Goal: Task Accomplishment & Management: Manage account settings

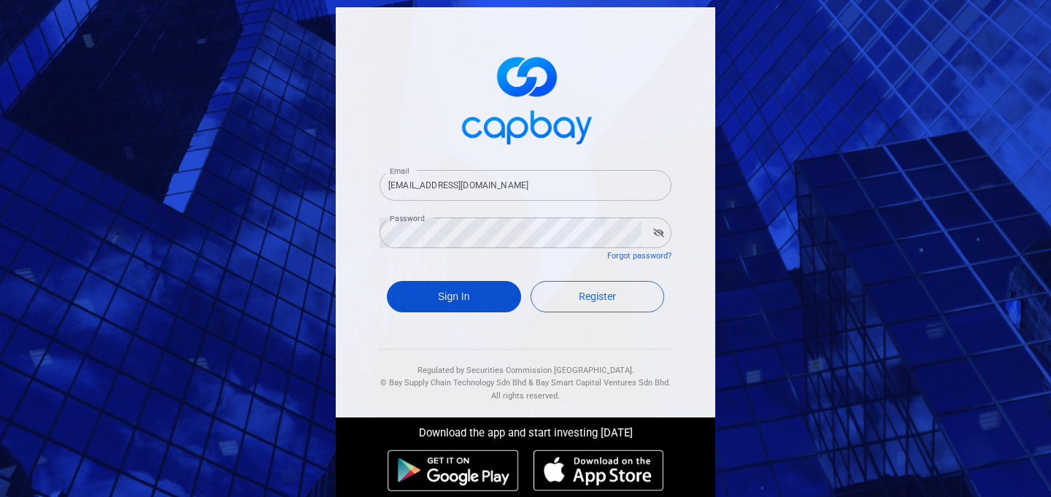
click at [460, 290] on button "Sign In" at bounding box center [454, 296] width 134 height 31
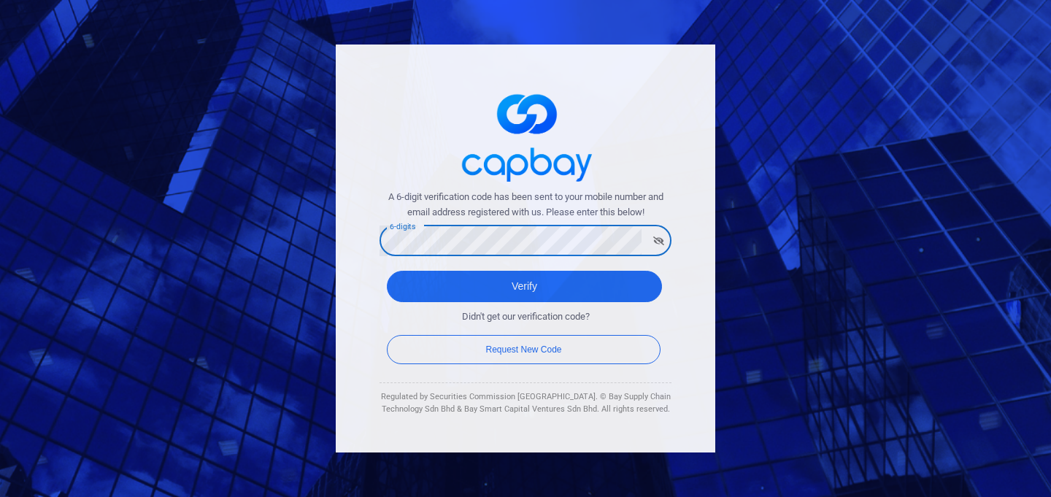
click at [387, 271] on button "Verify" at bounding box center [524, 286] width 275 height 31
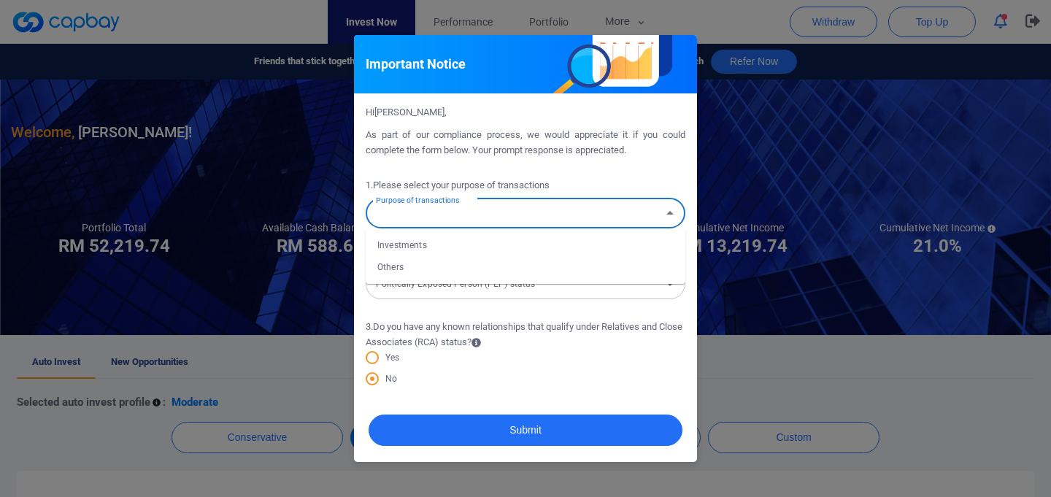
click at [463, 214] on input "Purpose of transactions" at bounding box center [513, 213] width 287 height 27
click at [430, 240] on li "Investments" at bounding box center [525, 245] width 320 height 22
type input "Investments"
click at [576, 284] on input "Politically Exposed Person (PEP) status" at bounding box center [513, 284] width 287 height 27
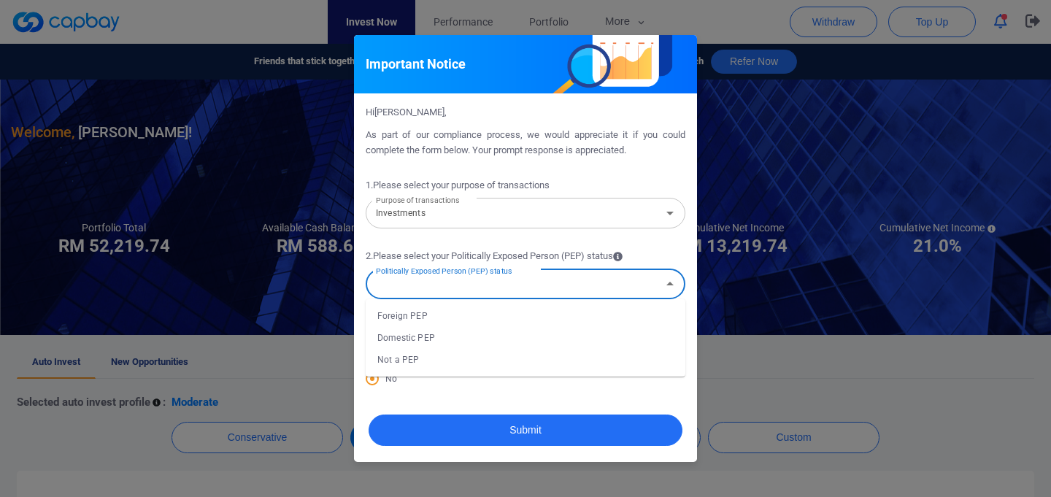
click at [465, 361] on li "Not a PEP" at bounding box center [525, 360] width 320 height 22
type input "Not a PEP"
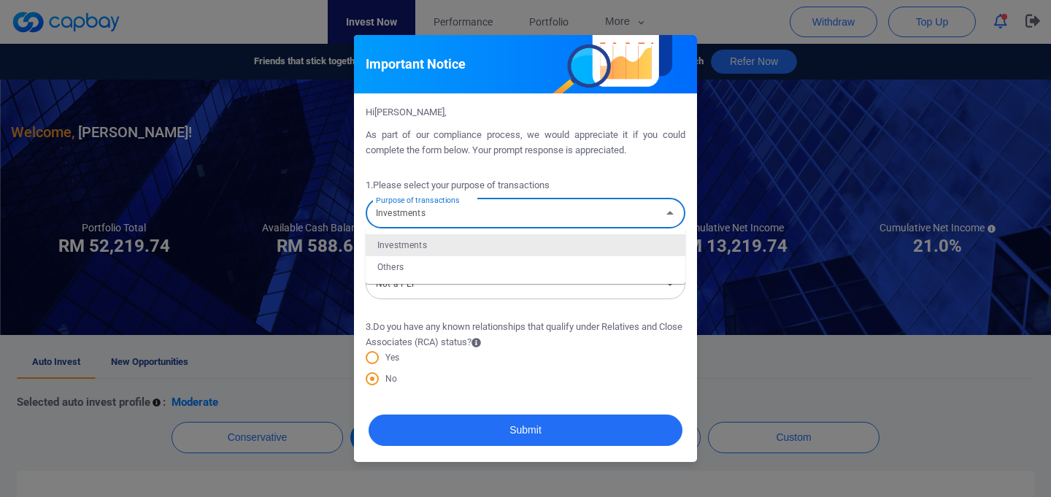
click at [571, 212] on input "Investments" at bounding box center [513, 213] width 287 height 27
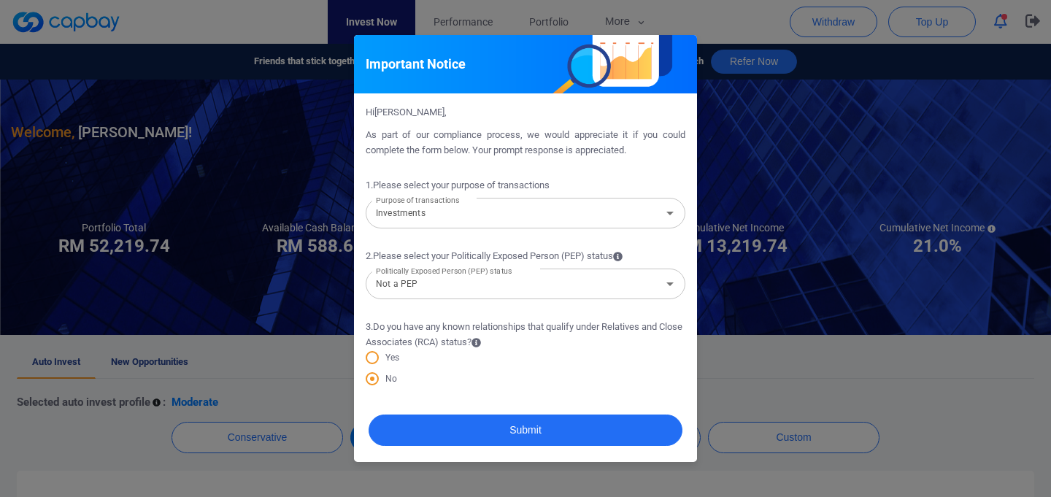
click at [584, 374] on div "No" at bounding box center [525, 381] width 320 height 20
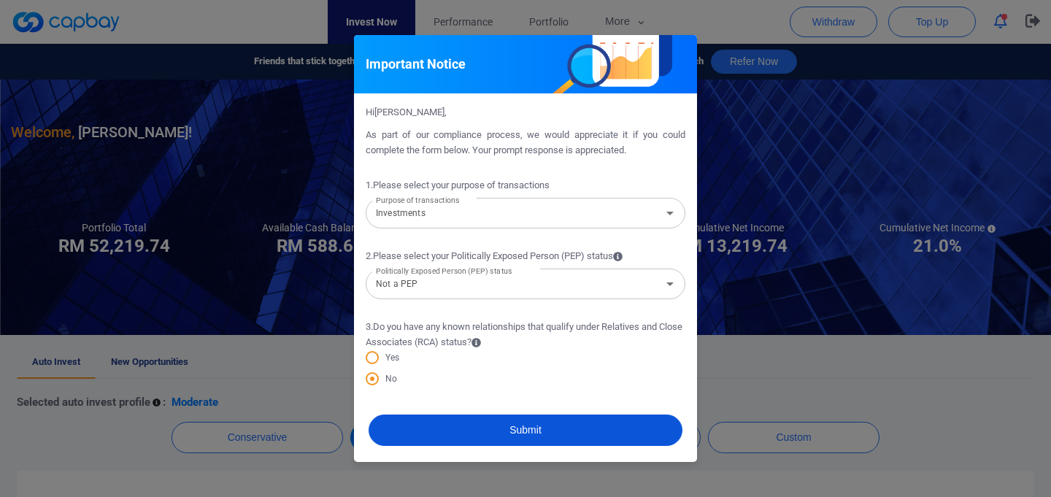
click at [591, 431] on button "Submit" at bounding box center [525, 429] width 314 height 31
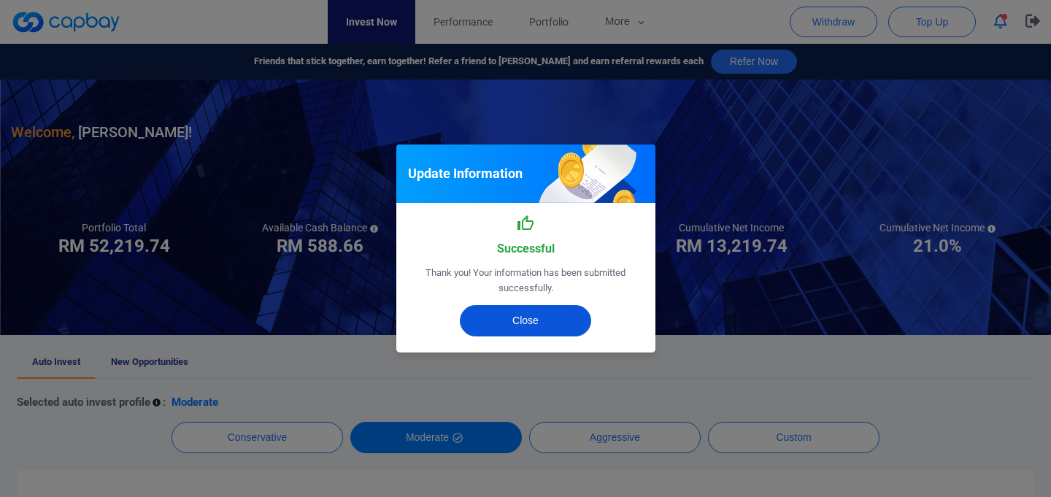
click at [529, 324] on button "Close" at bounding box center [525, 320] width 131 height 31
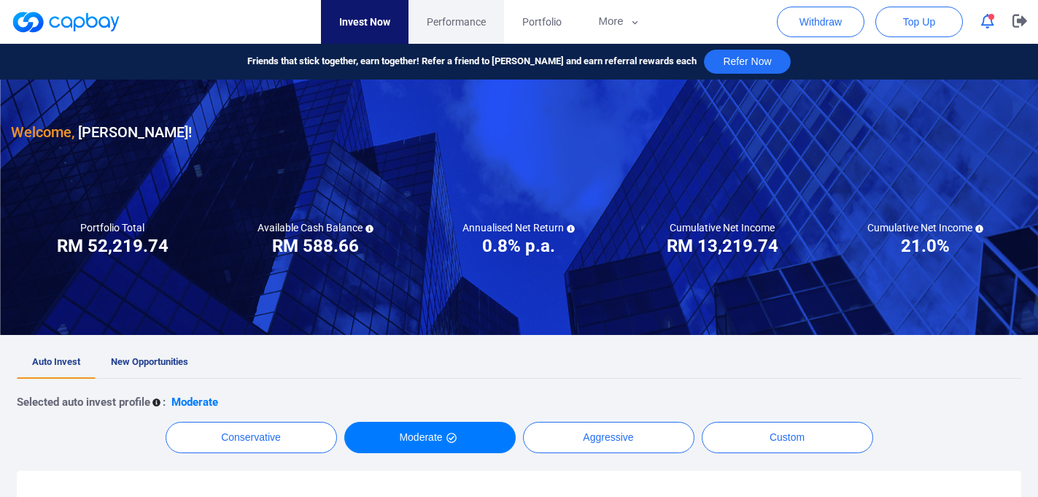
click at [467, 17] on span "Performance" at bounding box center [456, 22] width 59 height 16
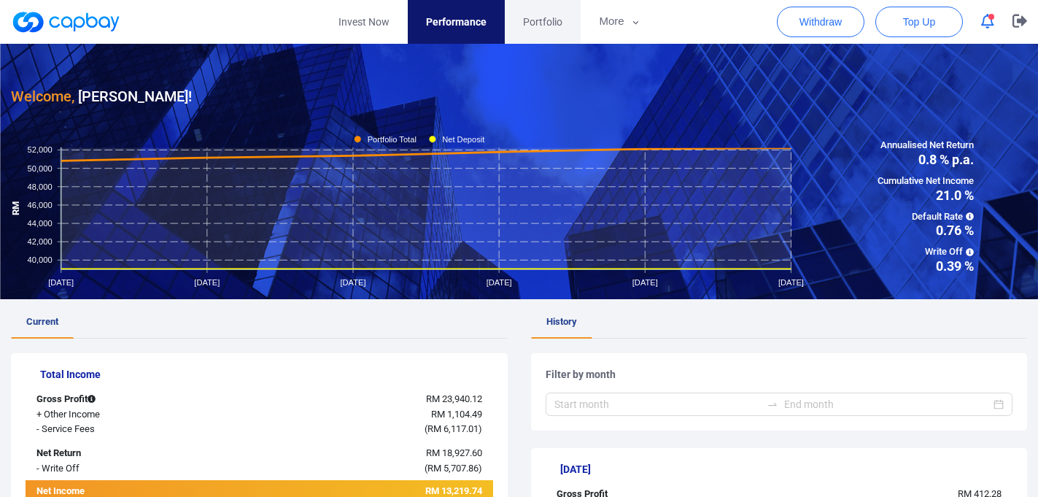
click at [554, 20] on span "Portfolio" at bounding box center [542, 22] width 39 height 16
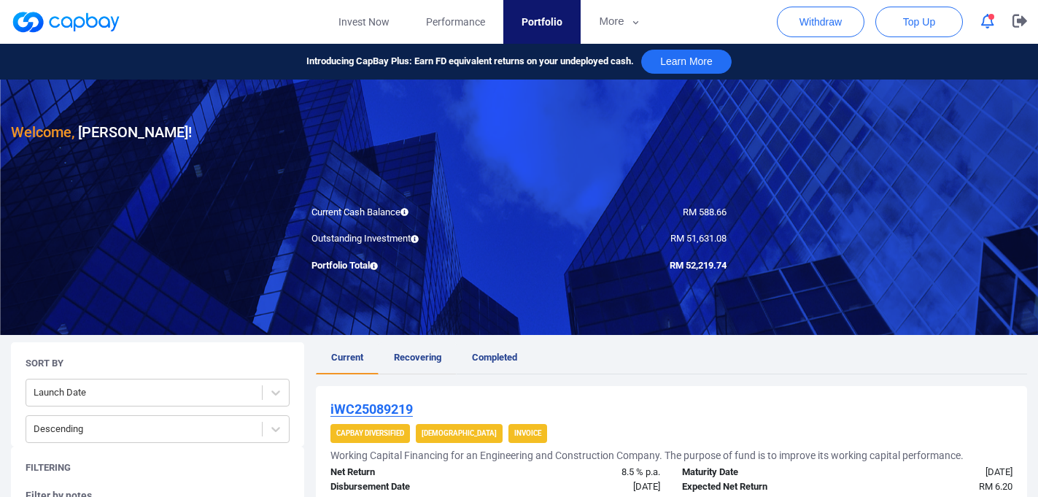
click at [415, 359] on span "Recovering" at bounding box center [417, 357] width 47 height 11
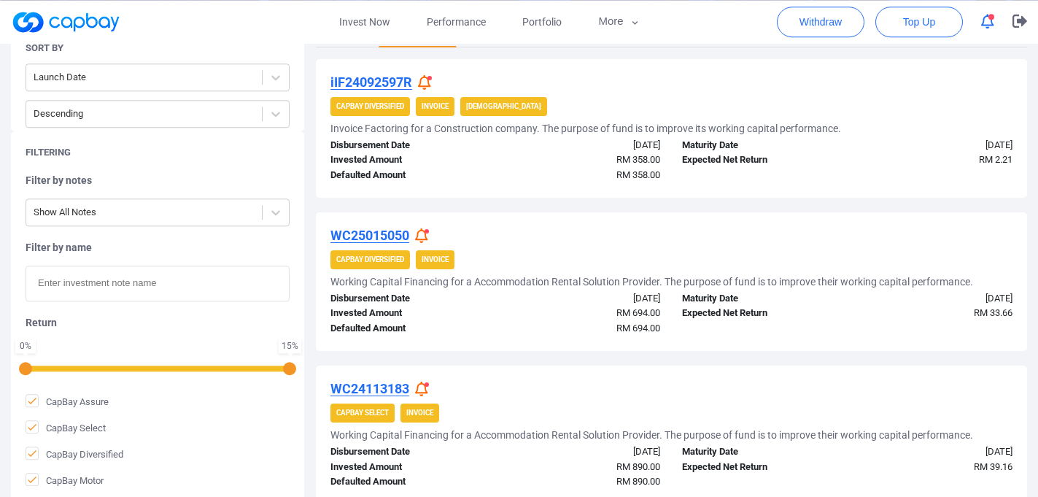
scroll to position [394, 0]
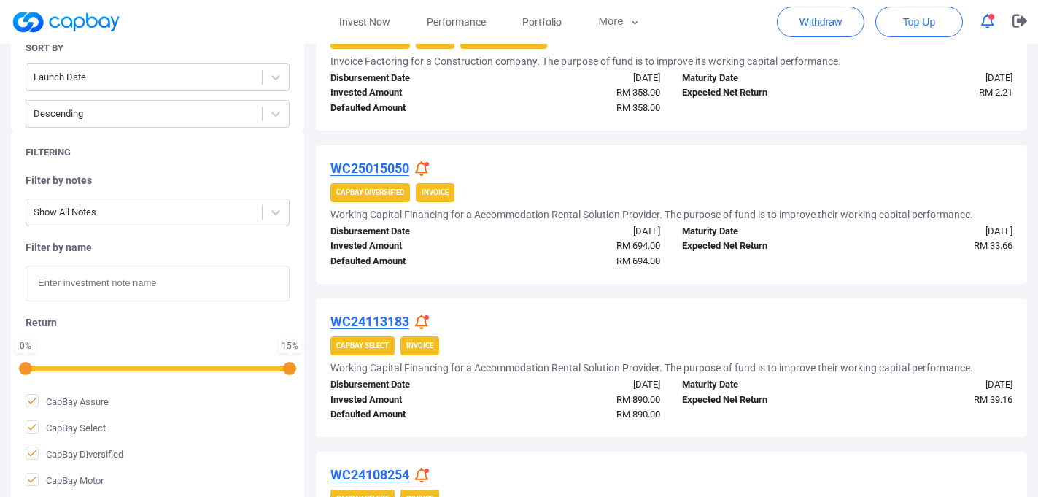
click at [425, 165] on icon at bounding box center [421, 168] width 13 height 15
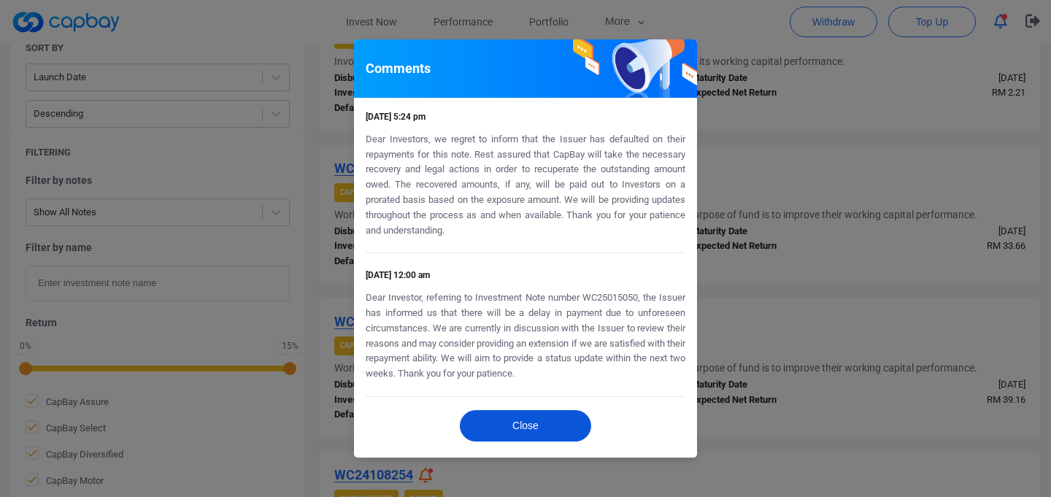
click at [527, 415] on button "Close" at bounding box center [525, 425] width 131 height 31
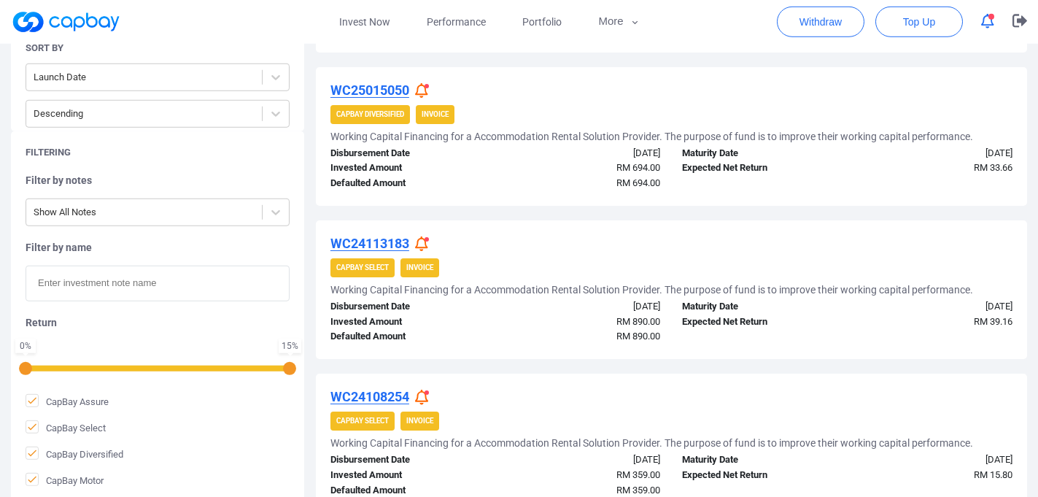
scroll to position [552, 0]
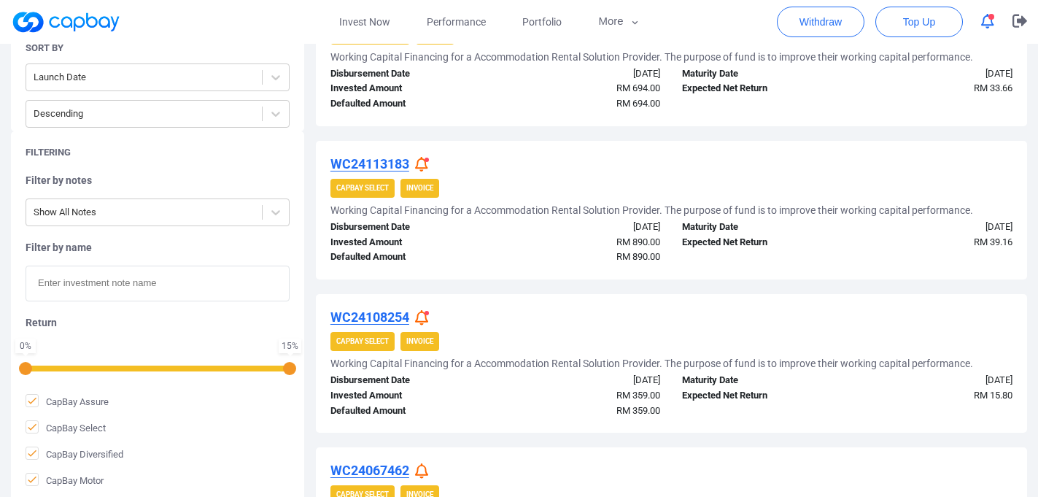
click at [423, 166] on icon at bounding box center [421, 164] width 13 height 15
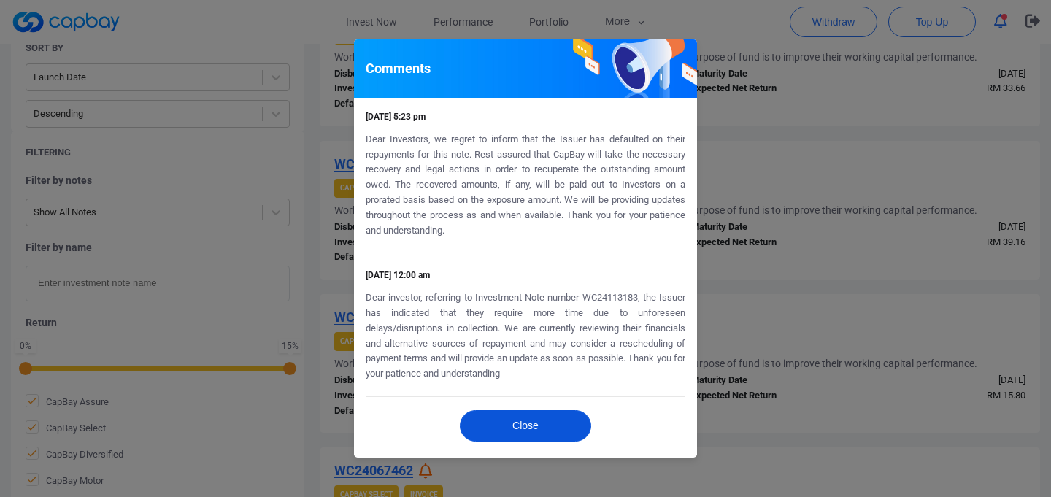
click at [552, 411] on button "Close" at bounding box center [525, 425] width 131 height 31
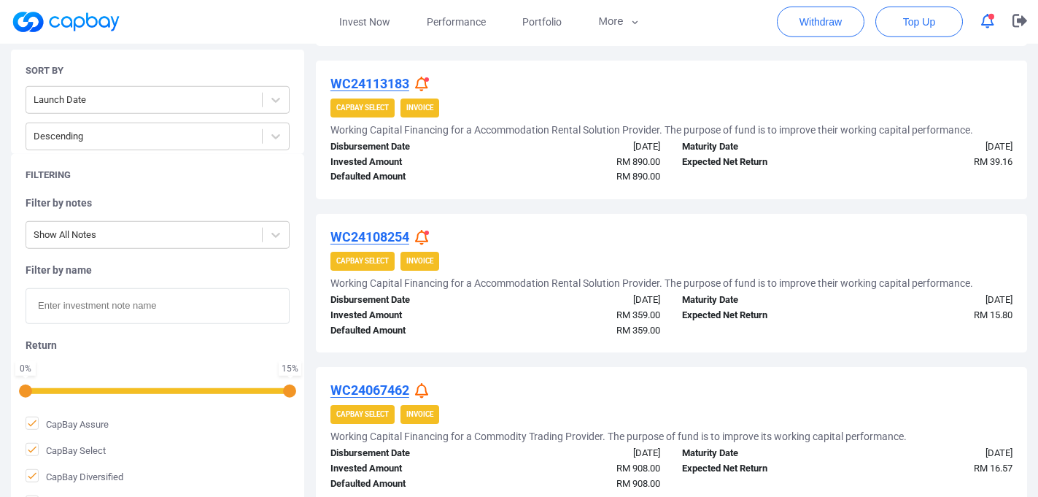
scroll to position [630, 0]
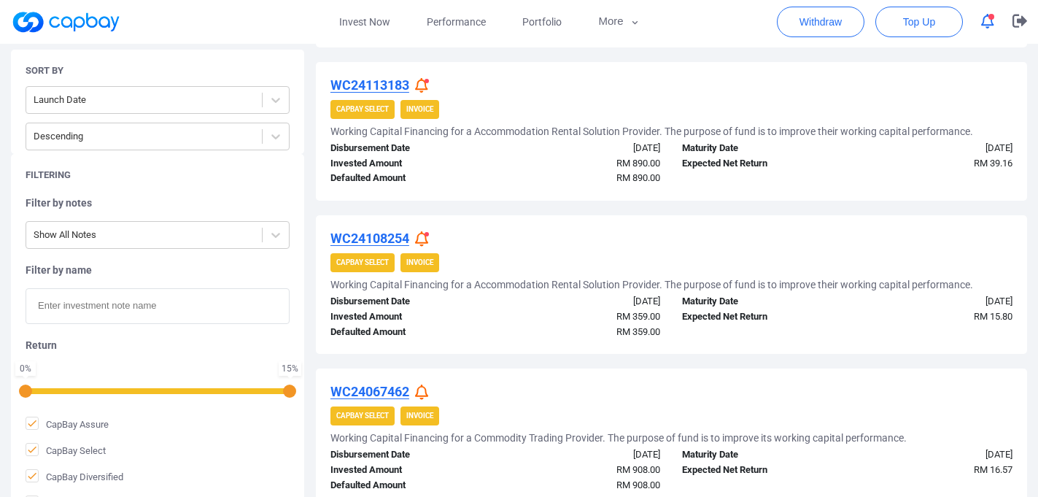
click at [419, 236] on icon at bounding box center [421, 238] width 13 height 15
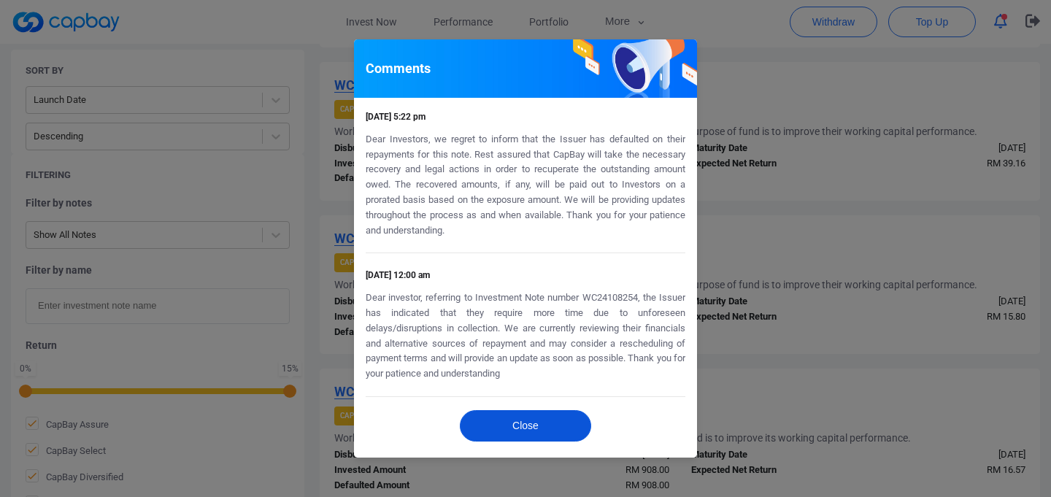
click at [534, 422] on button "Close" at bounding box center [525, 425] width 131 height 31
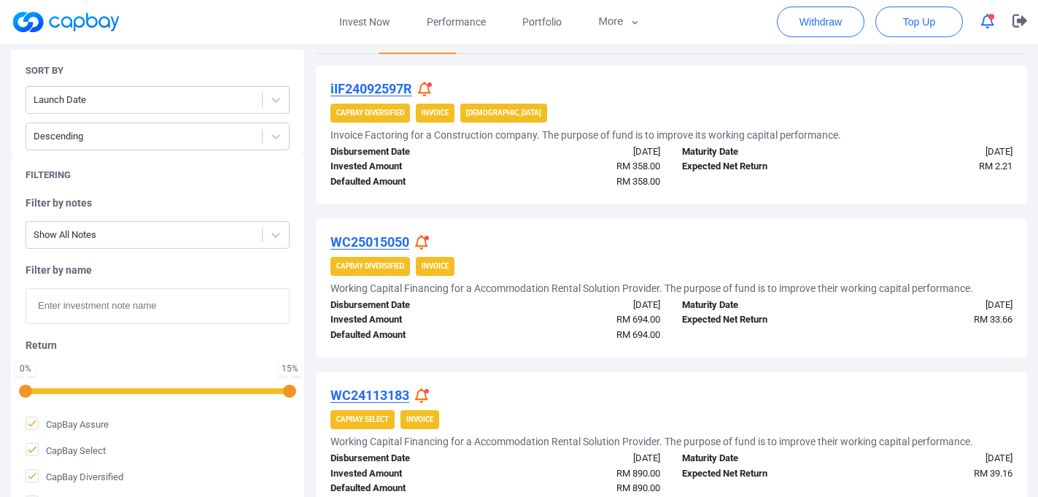
scroll to position [315, 0]
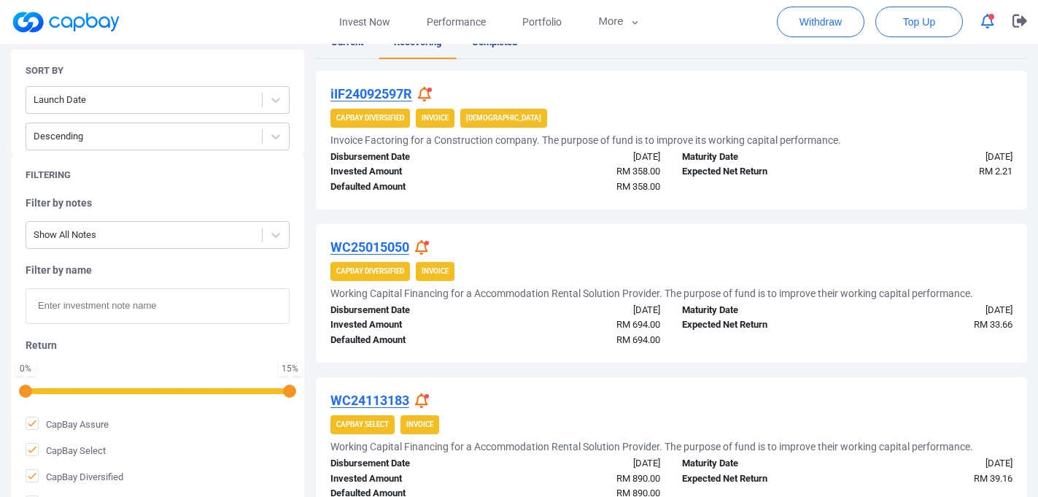
click at [425, 399] on icon at bounding box center [421, 400] width 13 height 15
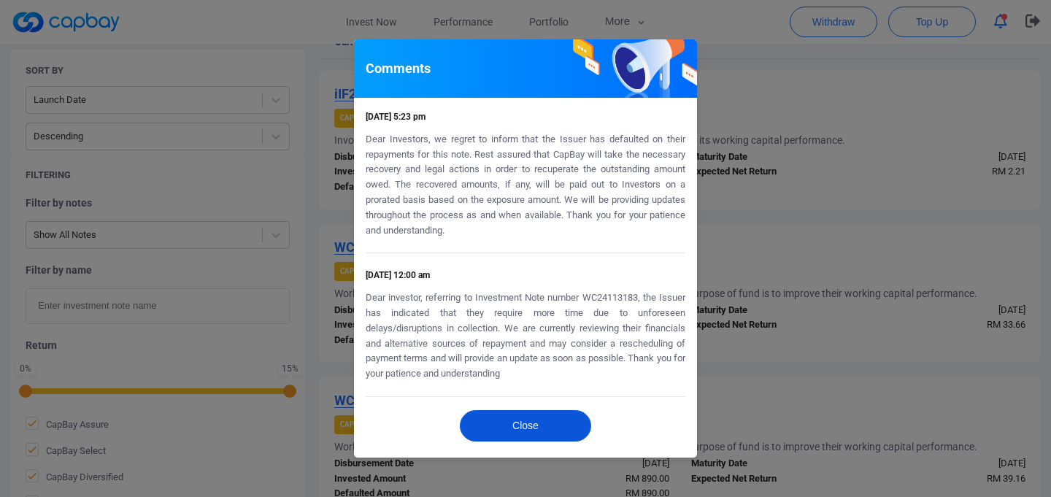
click at [526, 422] on button "Close" at bounding box center [525, 425] width 131 height 31
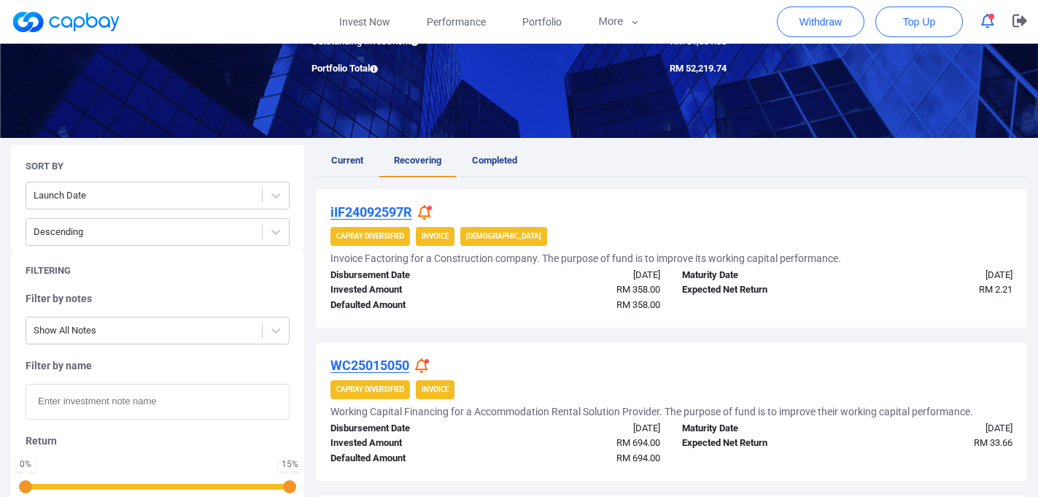
scroll to position [158, 0]
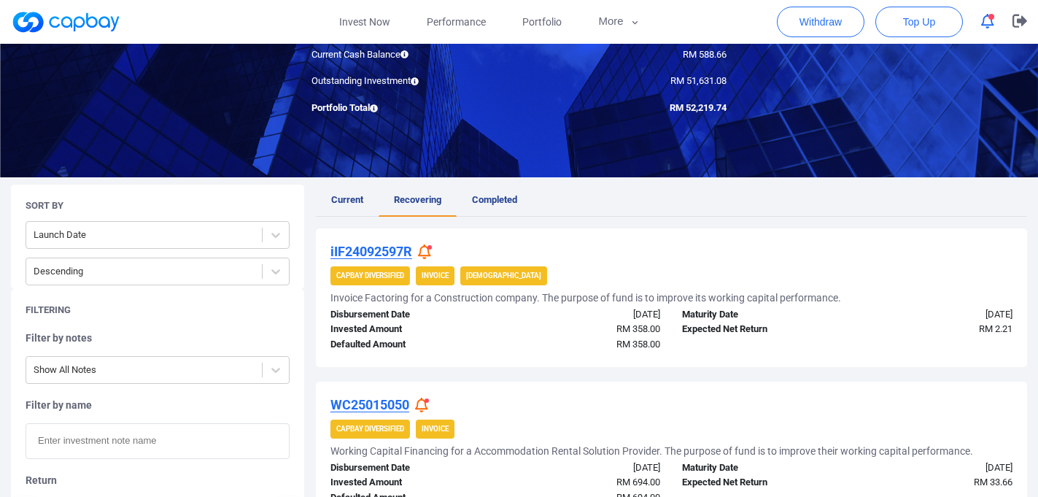
click at [428, 250] on icon at bounding box center [424, 251] width 13 height 15
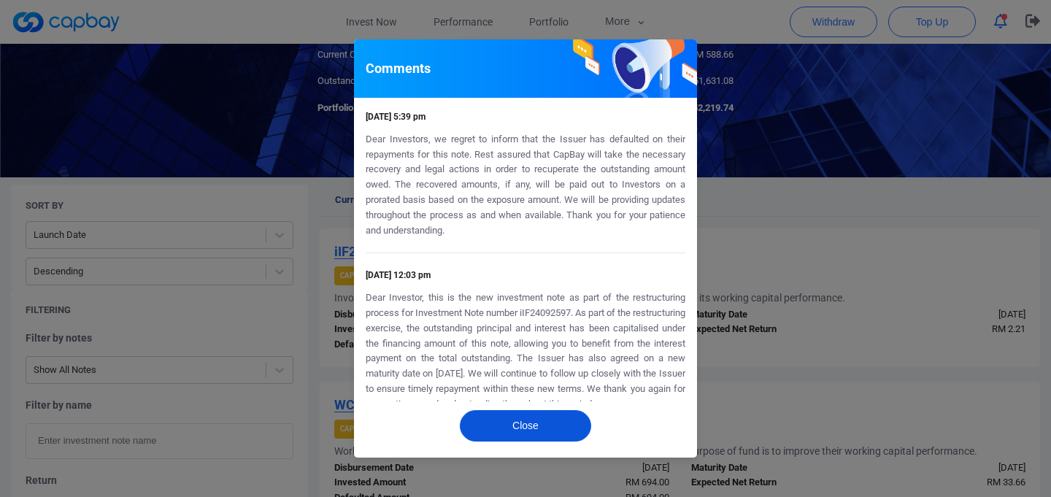
click at [539, 412] on button "Close" at bounding box center [525, 425] width 131 height 31
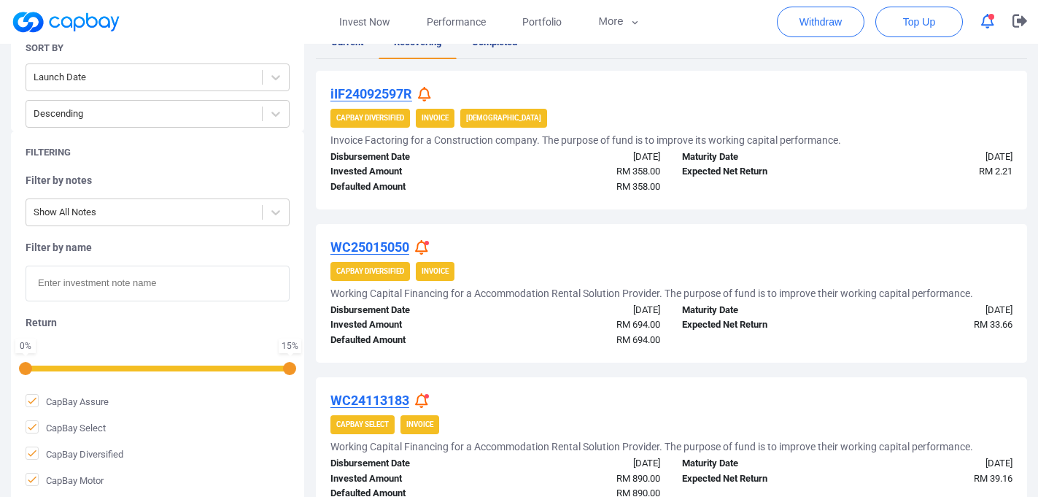
scroll to position [394, 0]
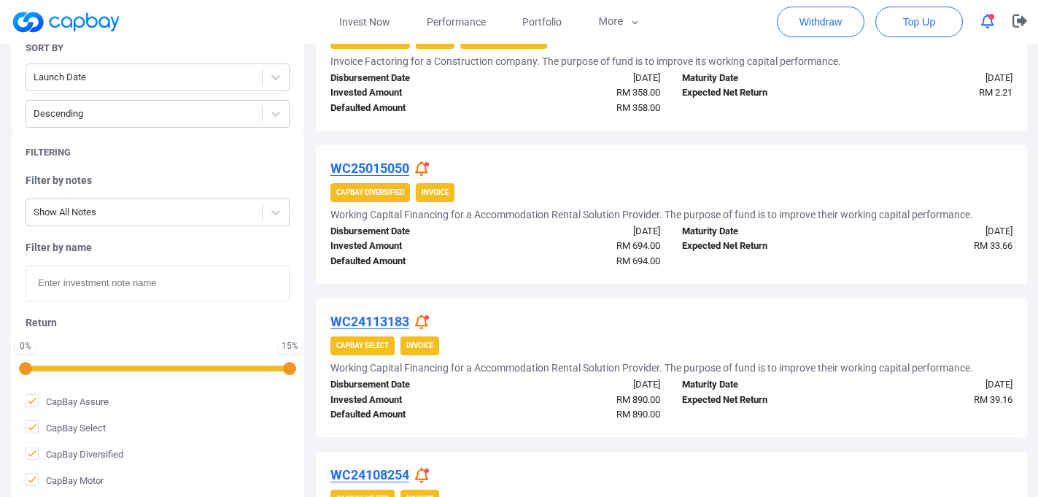
click at [423, 169] on icon at bounding box center [421, 168] width 13 height 15
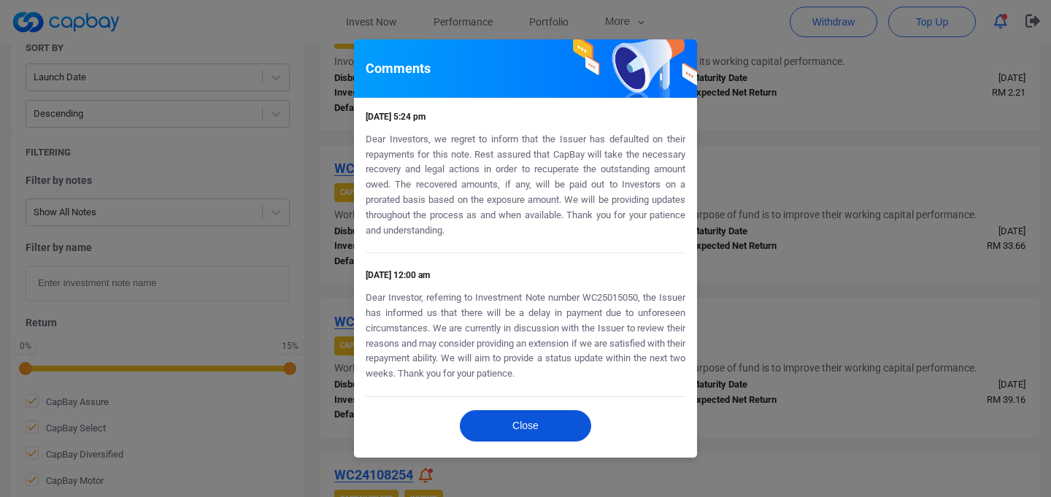
click at [511, 414] on button "Close" at bounding box center [525, 425] width 131 height 31
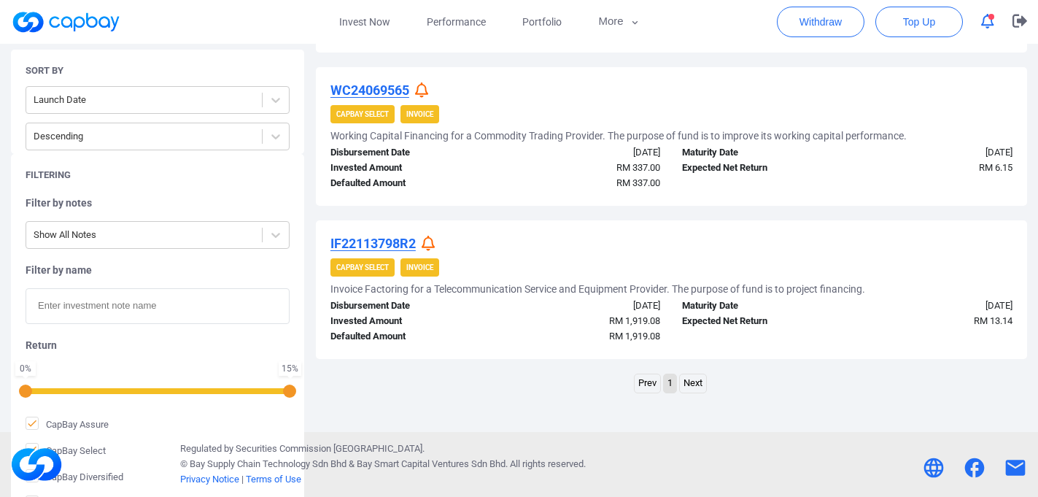
scroll to position [0, 0]
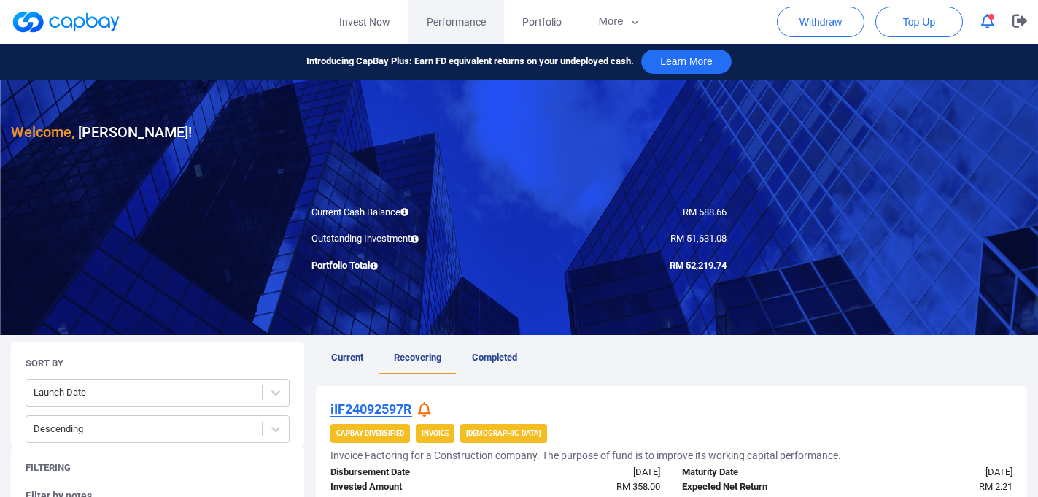
click at [435, 25] on span "Performance" at bounding box center [456, 22] width 59 height 16
